Goal: Task Accomplishment & Management: Manage account settings

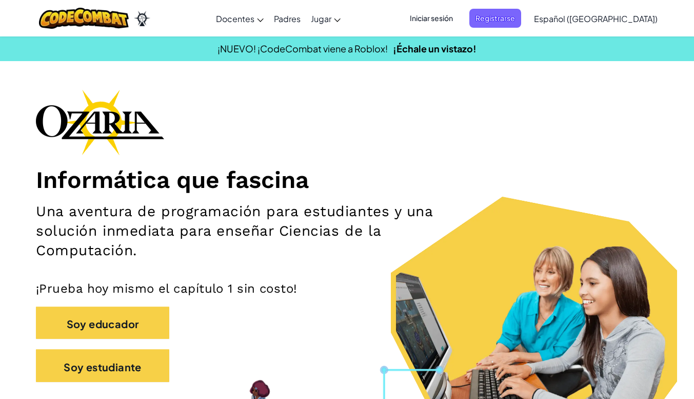
click at [453, 14] on font "Iniciar sesión" at bounding box center [431, 17] width 43 height 9
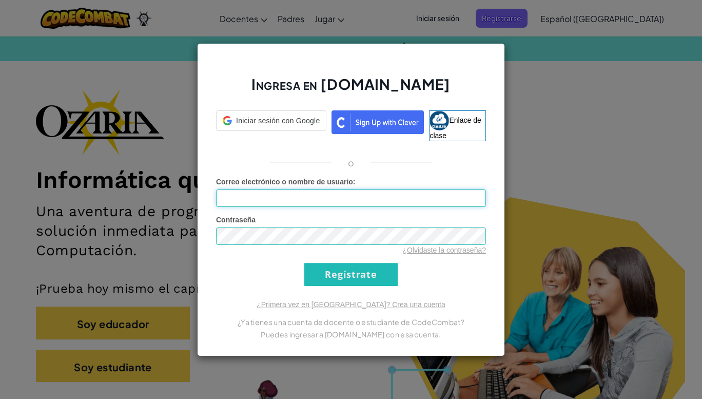
type input "AlexCraft2704"
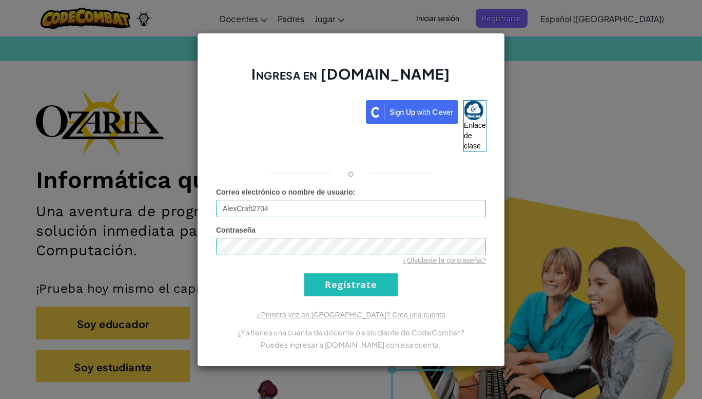
click at [627, 218] on div "Ingresa en [DOMAIN_NAME] Enlace de clase o Error desconocido. Correo electrónic…" at bounding box center [351, 199] width 702 height 399
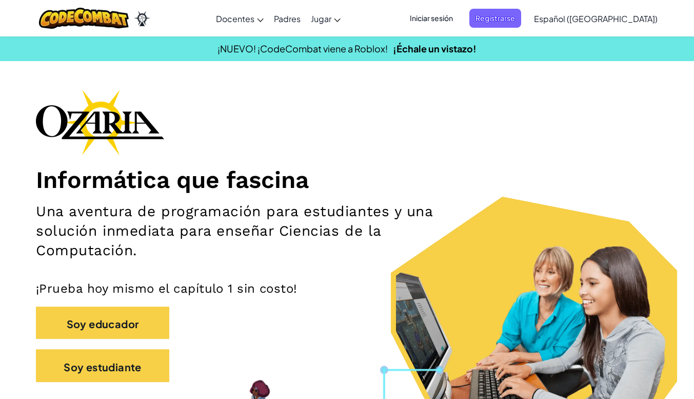
click at [443, 23] on font "Iniciar sesión" at bounding box center [431, 18] width 43 height 11
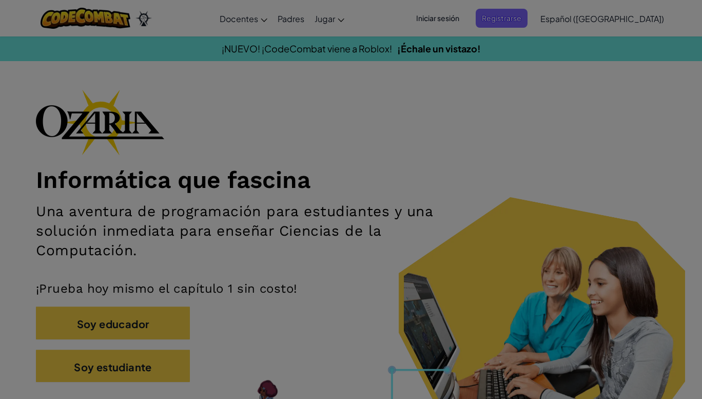
type input "AlexCraft2704"
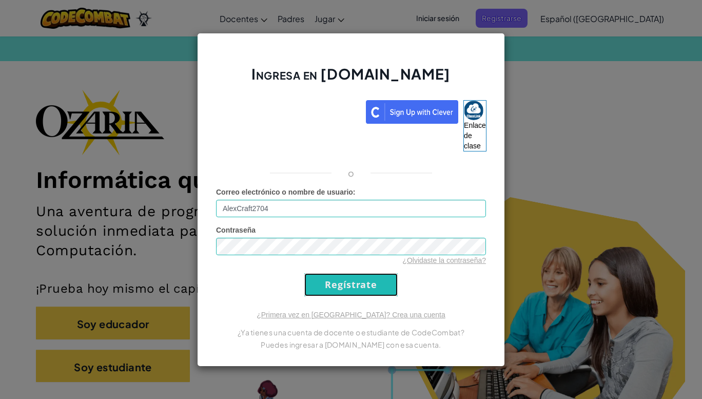
click at [336, 280] on input "Regístrate" at bounding box center [350, 284] width 93 height 23
